Goal: Check status: Check status

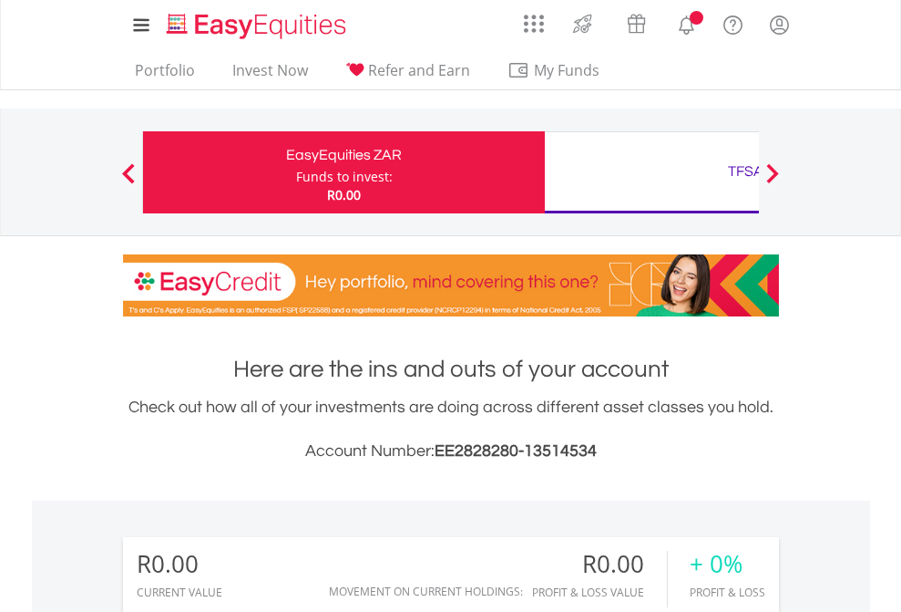
scroll to position [175, 286]
click at [296, 172] on div "Funds to invest:" at bounding box center [344, 177] width 97 height 18
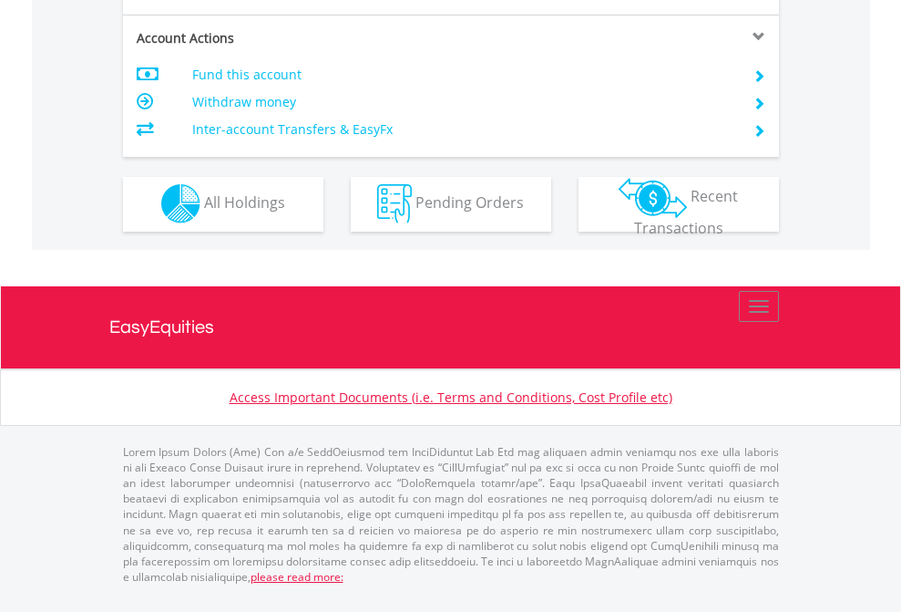
scroll to position [1704, 0]
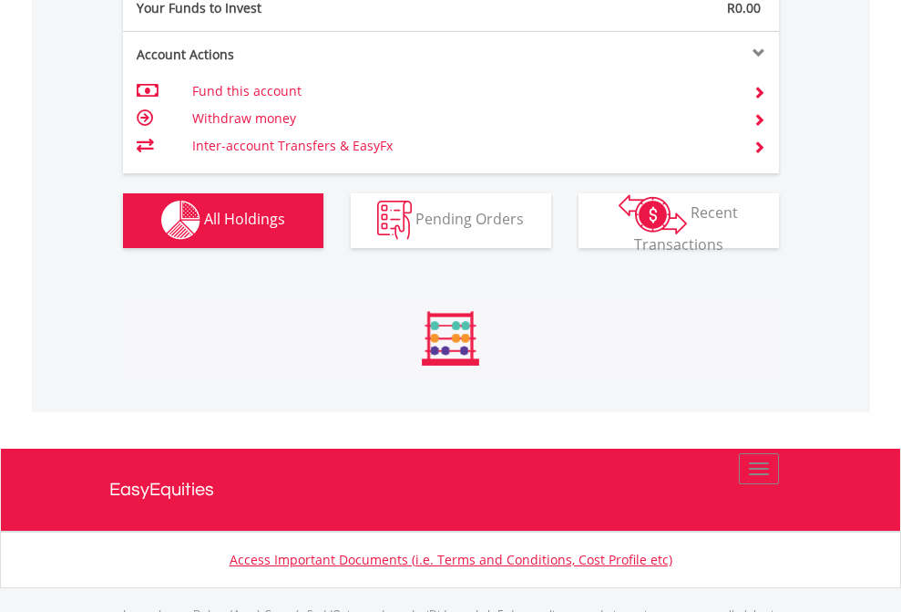
scroll to position [1805, 0]
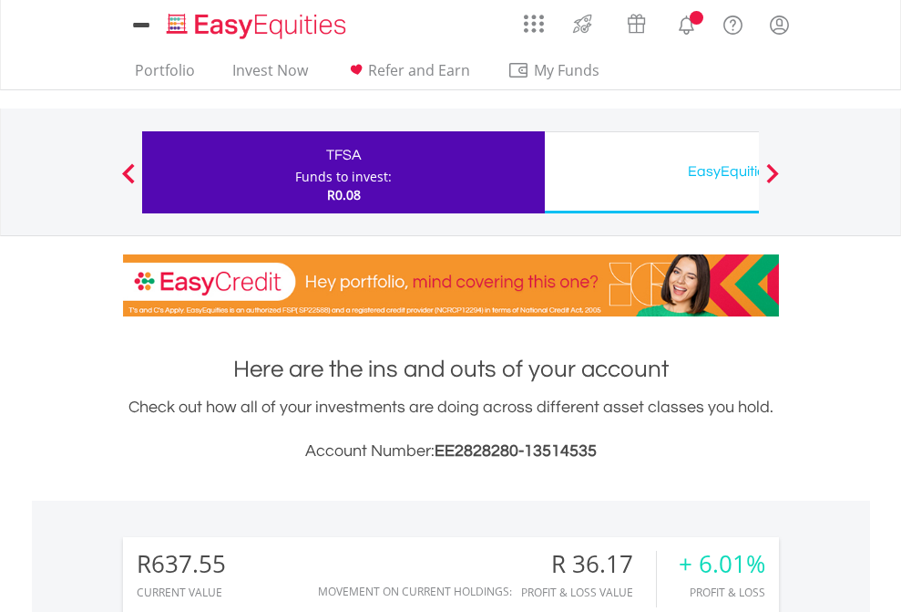
scroll to position [175, 286]
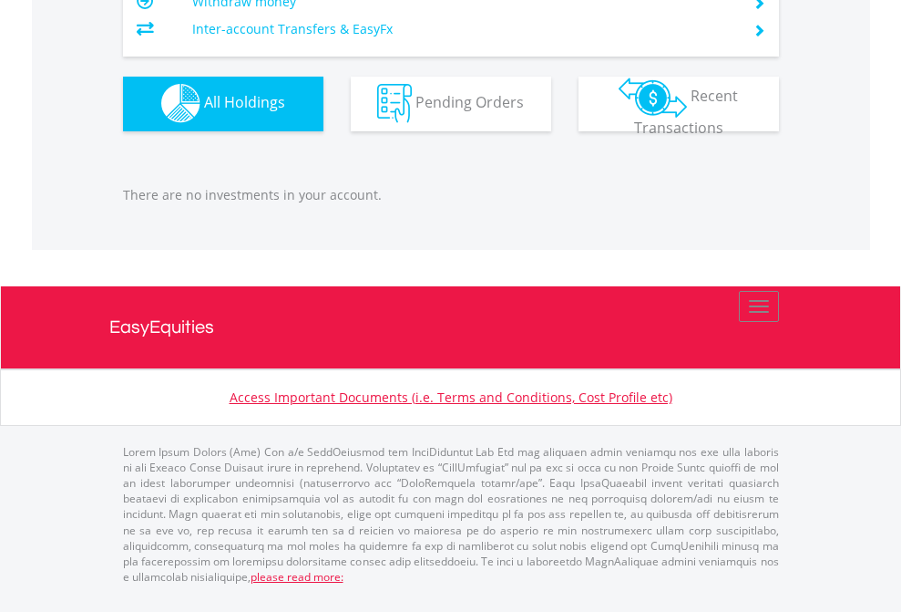
scroll to position [175, 286]
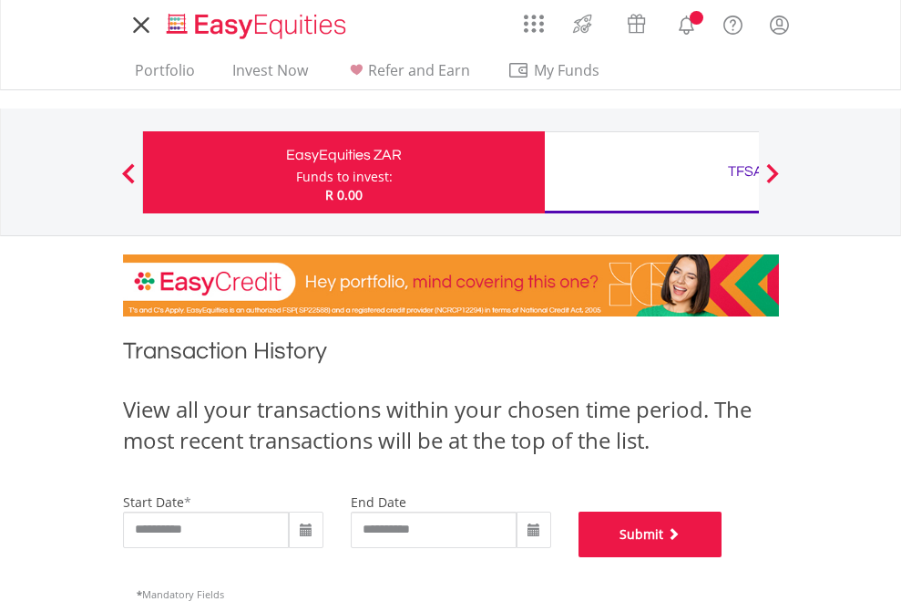
click at [723, 557] on button "Submit" at bounding box center [651, 534] width 144 height 46
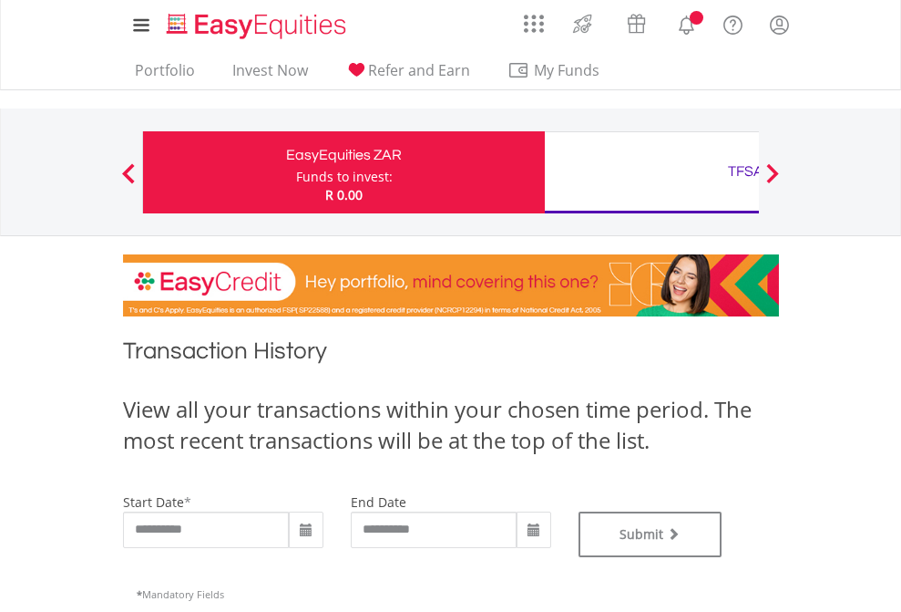
click at [652, 172] on div "TFSA" at bounding box center [746, 172] width 380 height 26
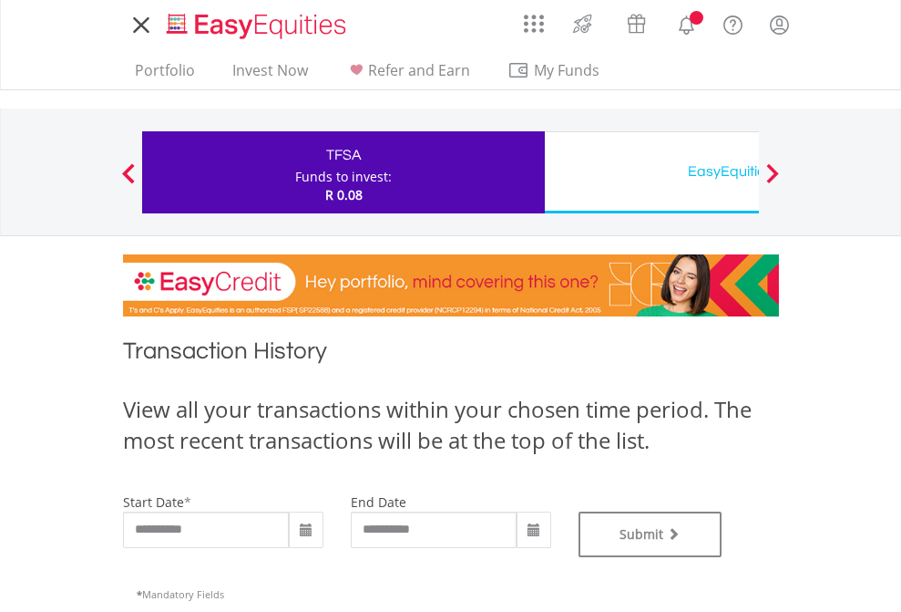
type input "**********"
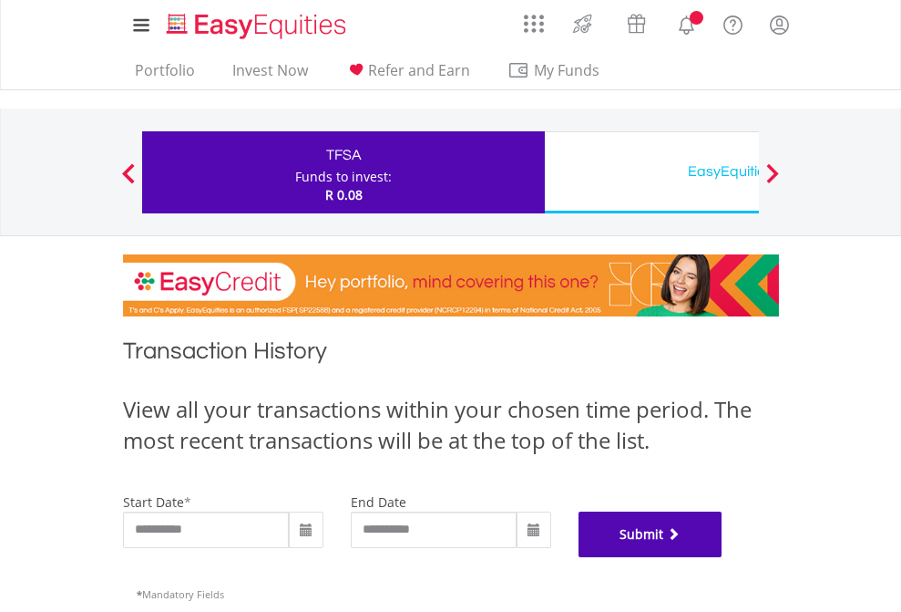
click at [723, 557] on button "Submit" at bounding box center [651, 534] width 144 height 46
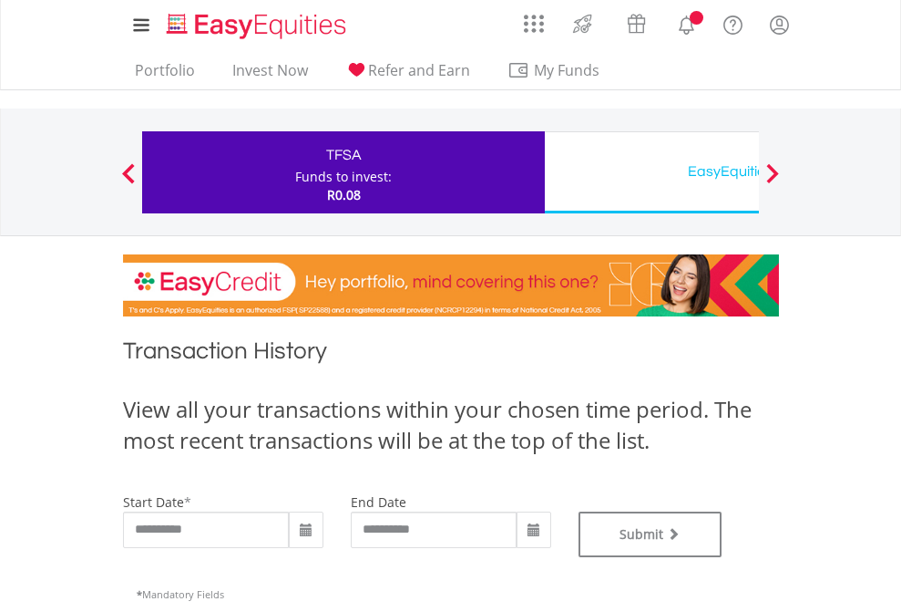
click at [652, 172] on div "EasyEquities USD" at bounding box center [746, 172] width 380 height 26
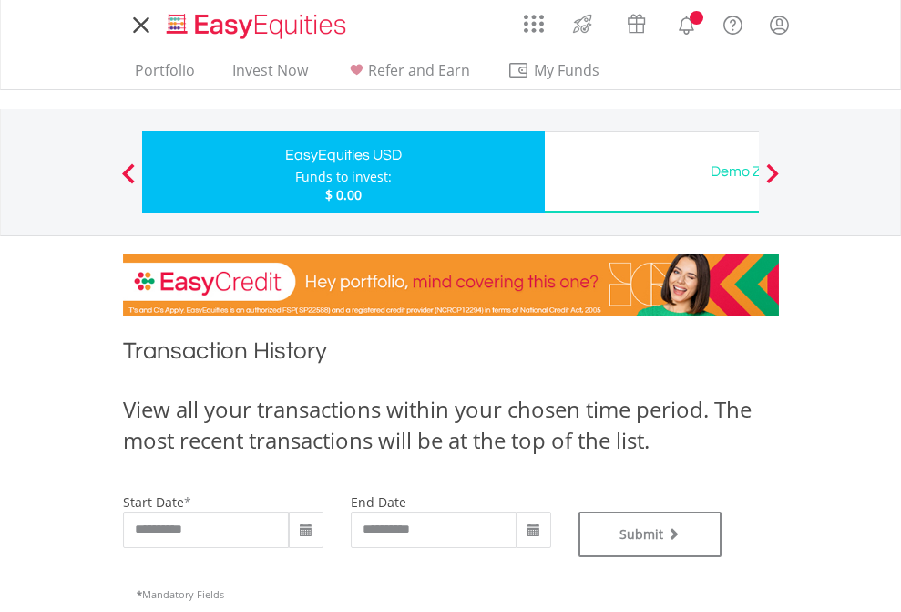
type input "**********"
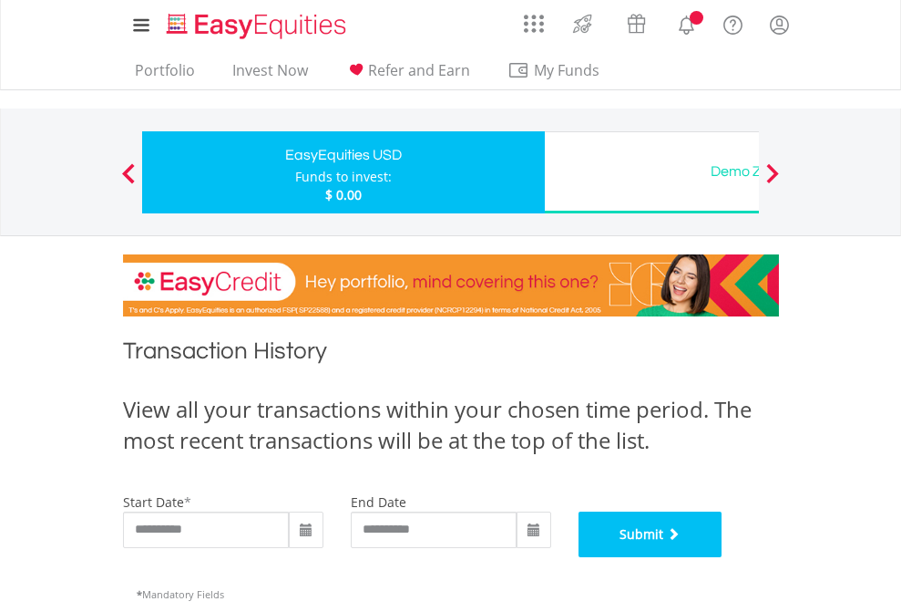
click at [723, 557] on button "Submit" at bounding box center [651, 534] width 144 height 46
